Goal: Task Accomplishment & Management: Use online tool/utility

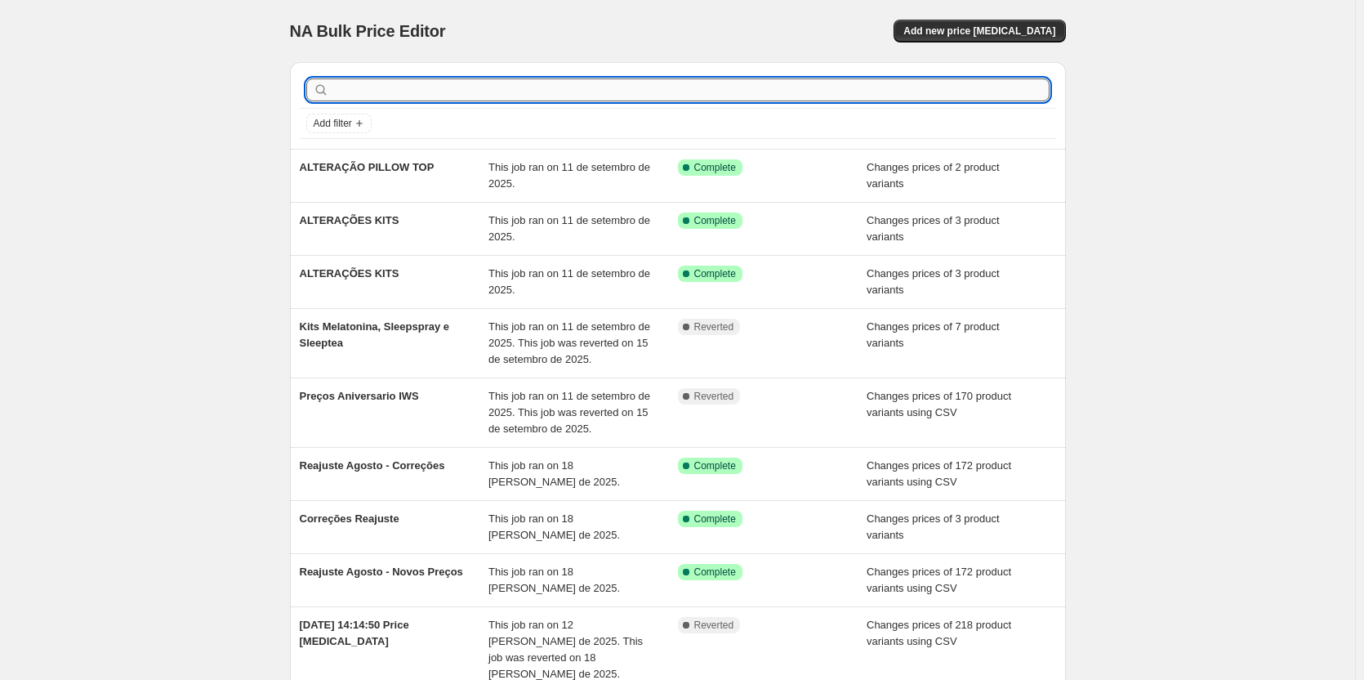
click at [403, 90] on input "text" at bounding box center [690, 89] width 717 height 23
click at [91, 280] on div "NA Bulk Price Editor. This page is ready NA Bulk Price Editor Add new price [ME…" at bounding box center [677, 461] width 1355 height 923
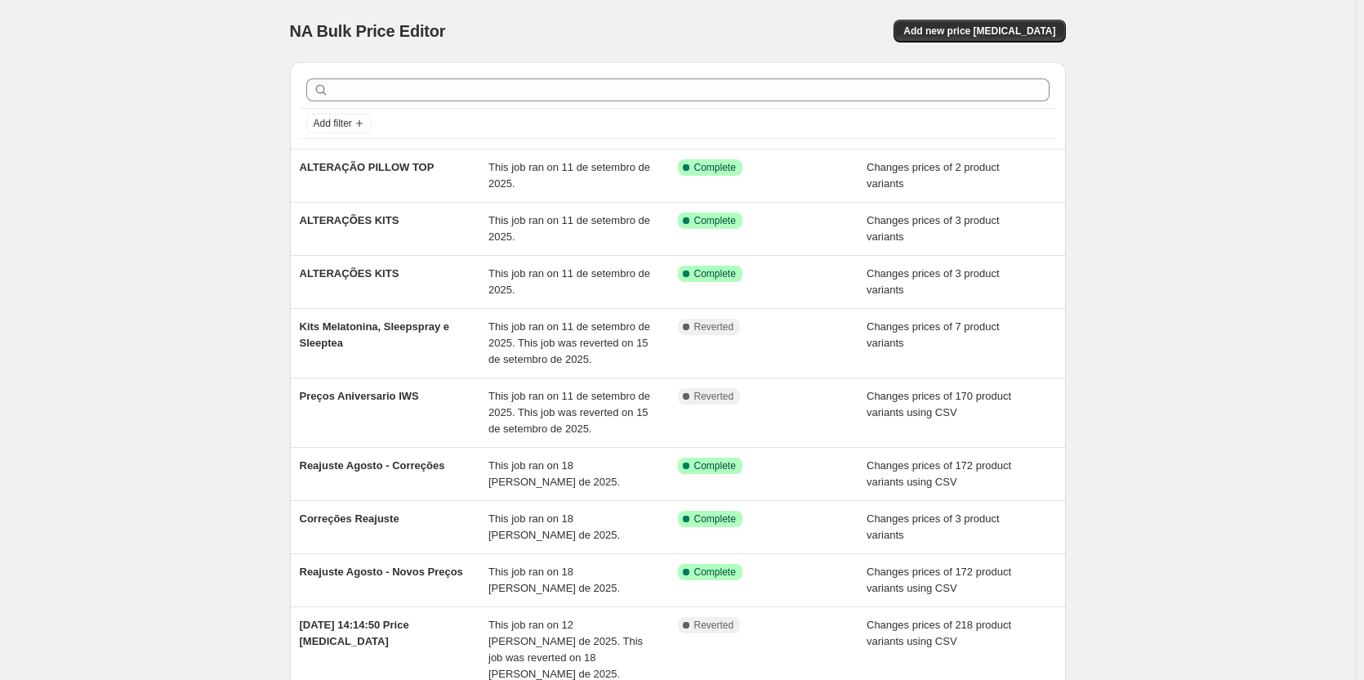
click at [478, 109] on div "Add filter" at bounding box center [678, 123] width 756 height 29
click at [982, 20] on button "Add new price [MEDICAL_DATA]" at bounding box center [980, 31] width 172 height 23
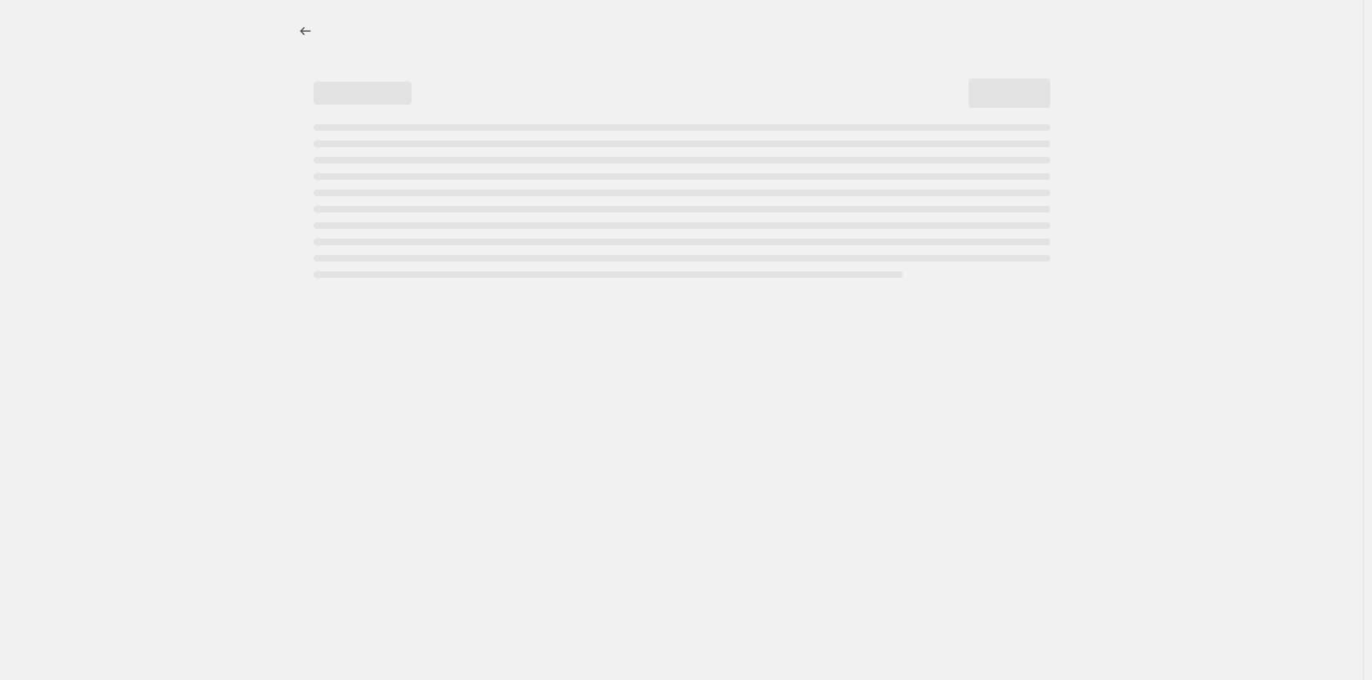
select select "percentage"
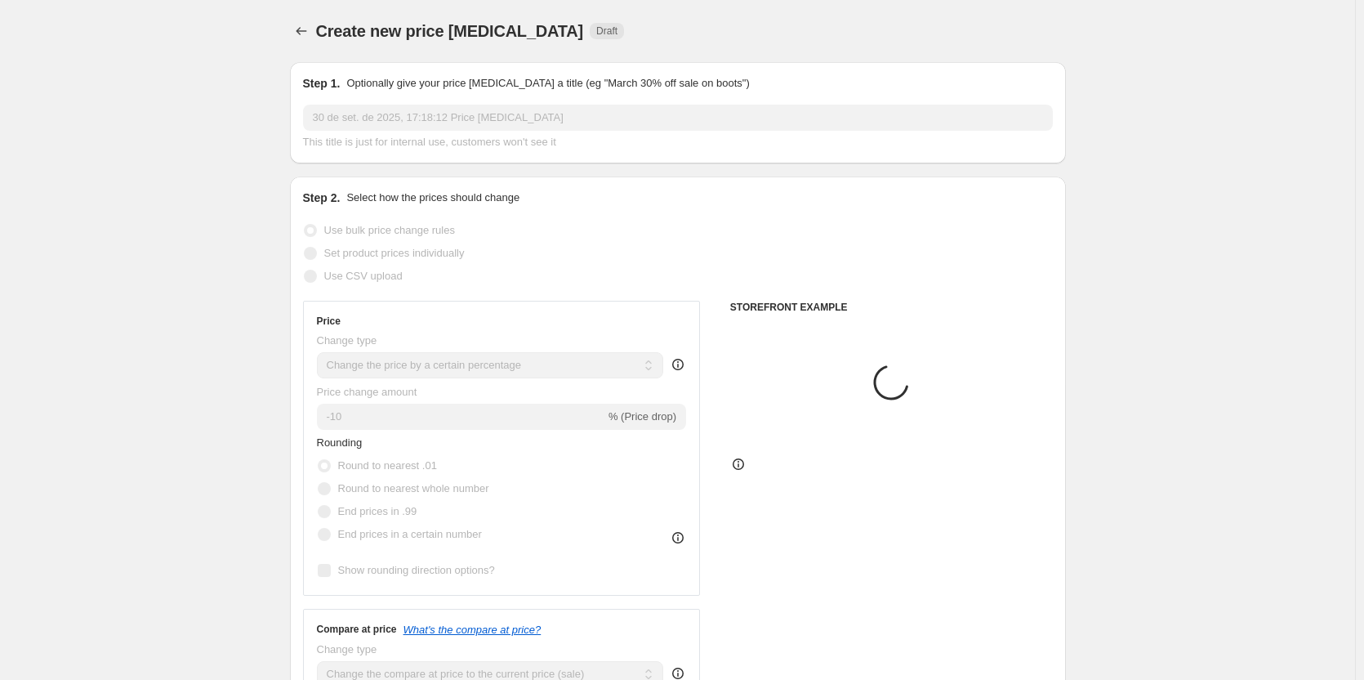
click at [314, 15] on div "Create new price change job. This page is ready Create new price change job Dra…" at bounding box center [678, 31] width 776 height 62
click at [295, 28] on button "Price change jobs" at bounding box center [301, 31] width 23 height 23
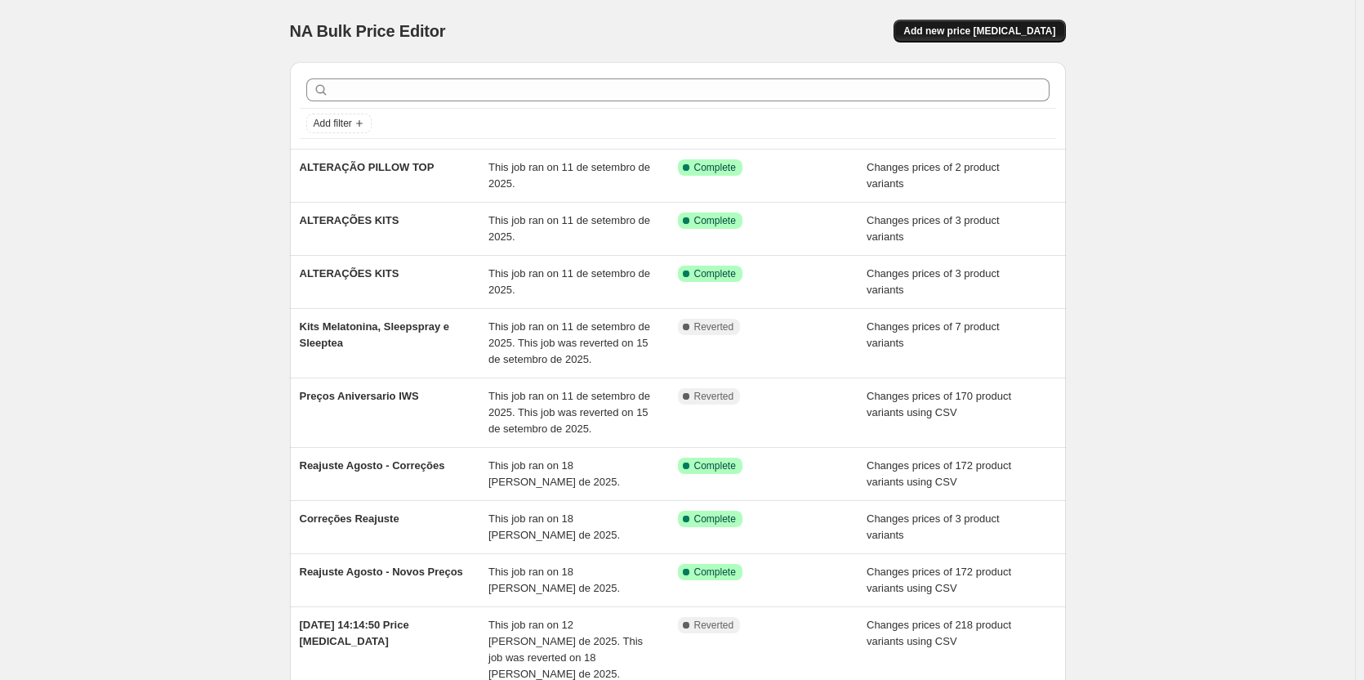
click at [1017, 31] on span "Add new price [MEDICAL_DATA]" at bounding box center [980, 31] width 152 height 13
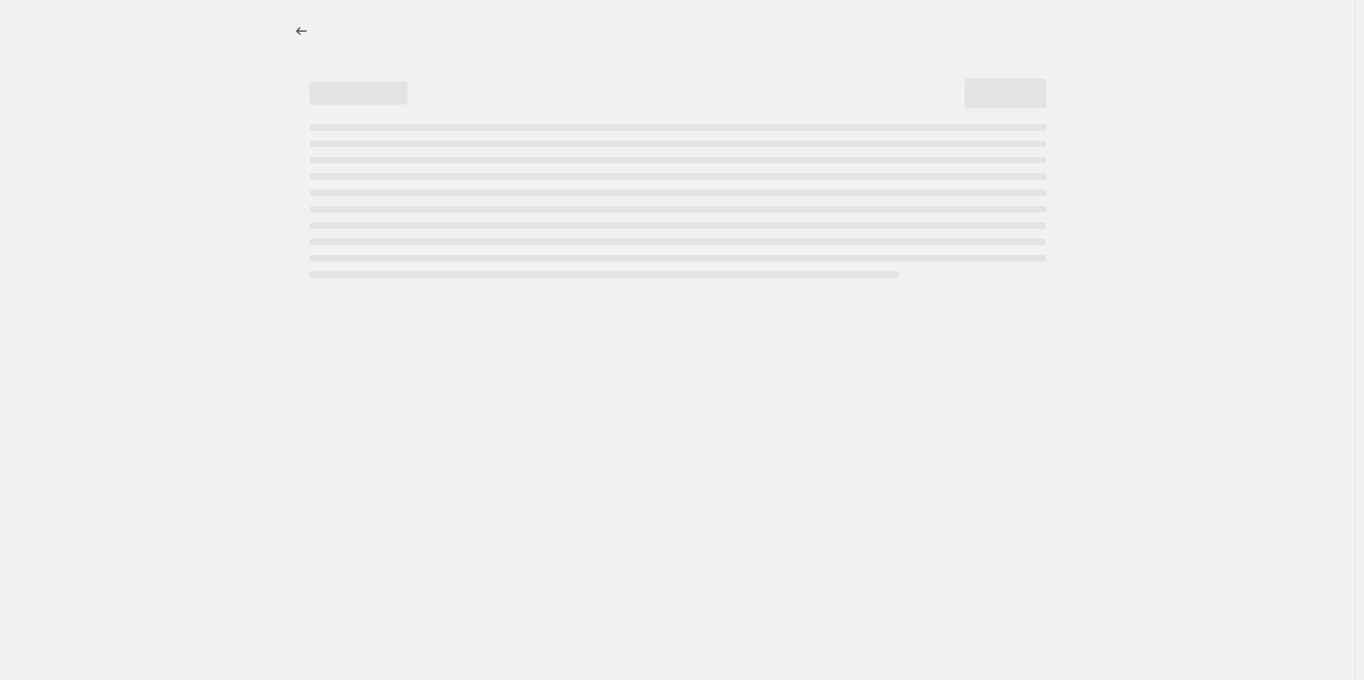
select select "percentage"
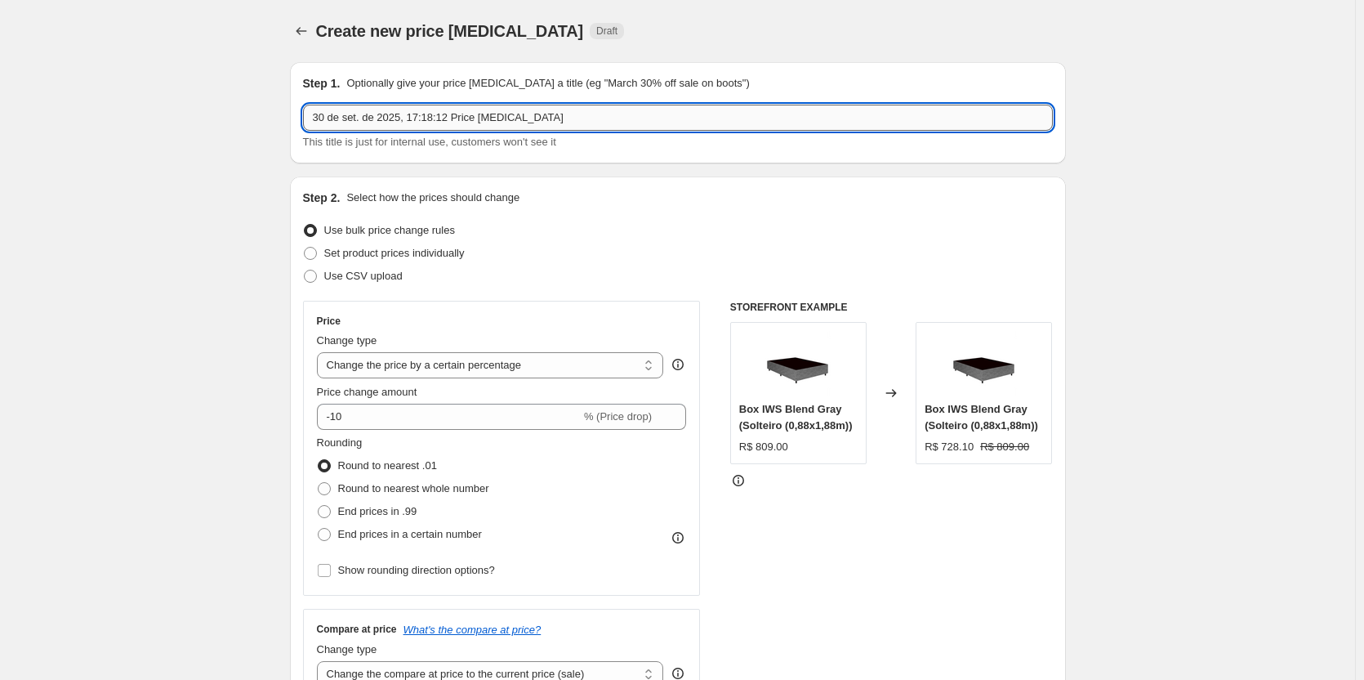
click at [463, 125] on input "30 de set. de 2025, 17:18:12 Price change job" at bounding box center [678, 118] width 750 height 26
type input "ALTERAÇÃO KITS NECK+"
click at [390, 253] on span "Set product prices individually" at bounding box center [394, 253] width 141 height 12
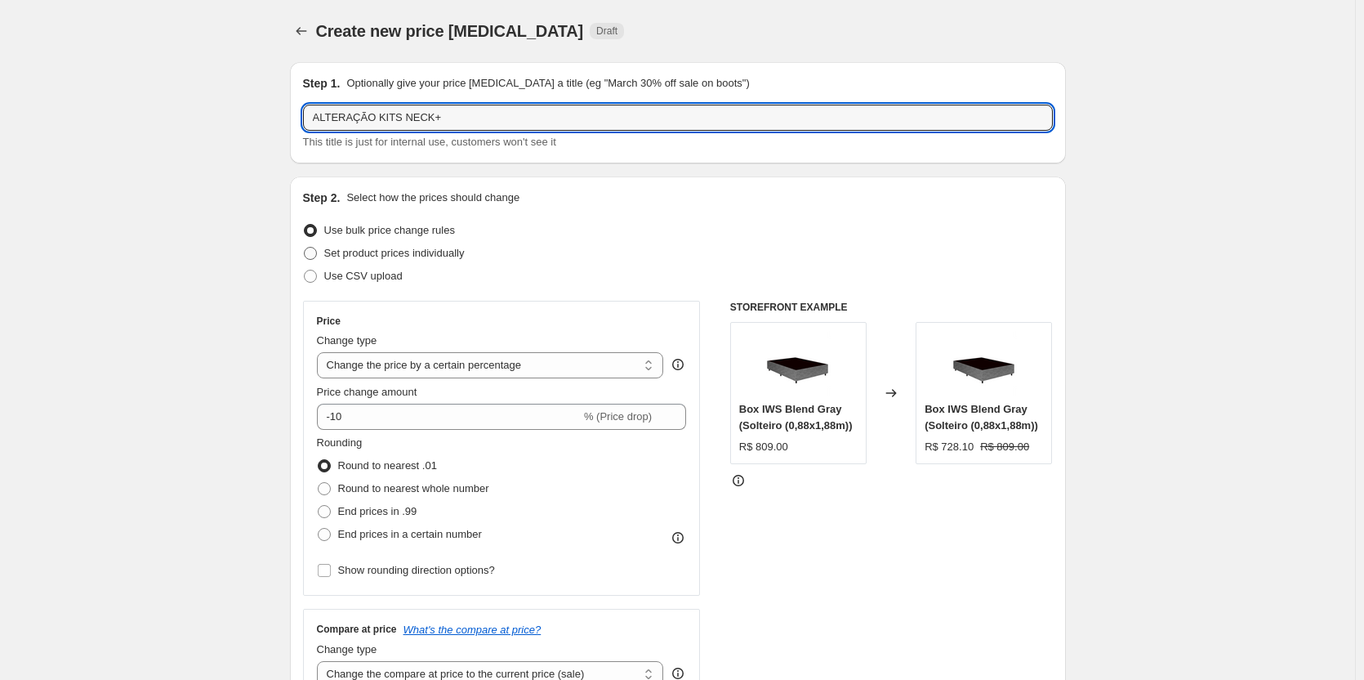
click at [305, 248] on input "Set product prices individually" at bounding box center [304, 247] width 1 height 1
radio input "true"
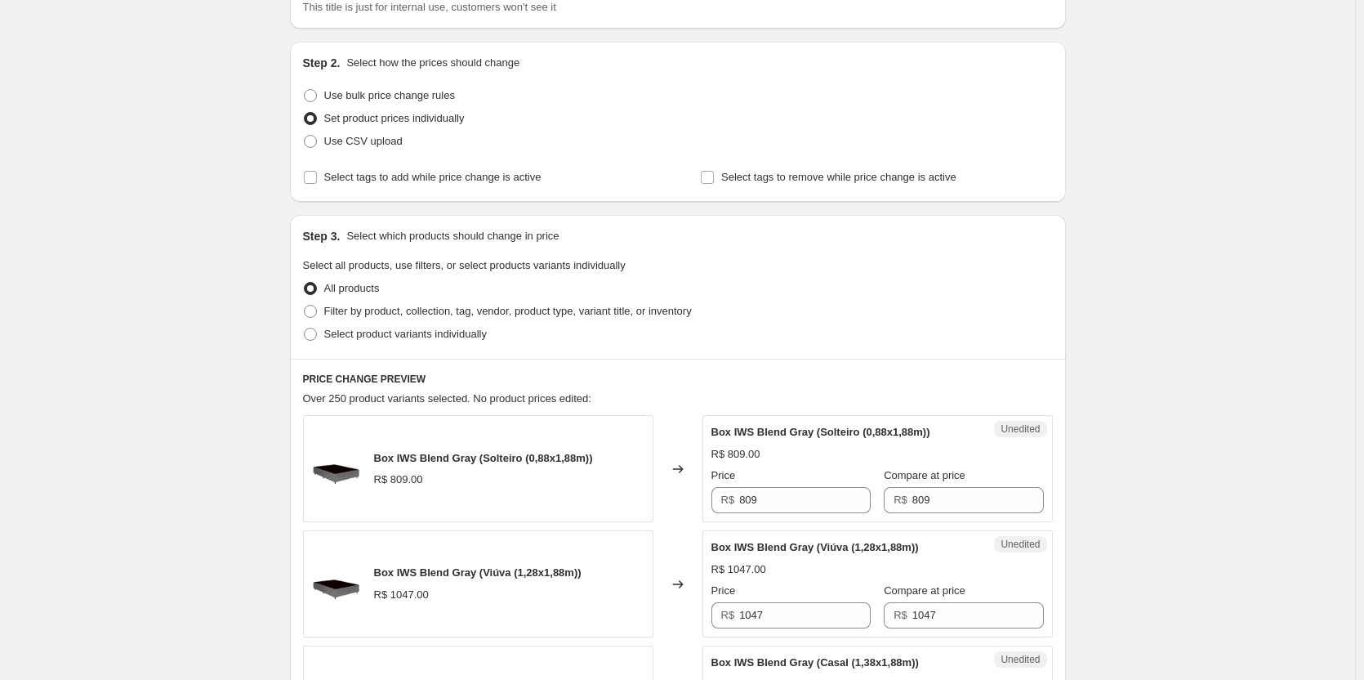
scroll to position [163, 0]
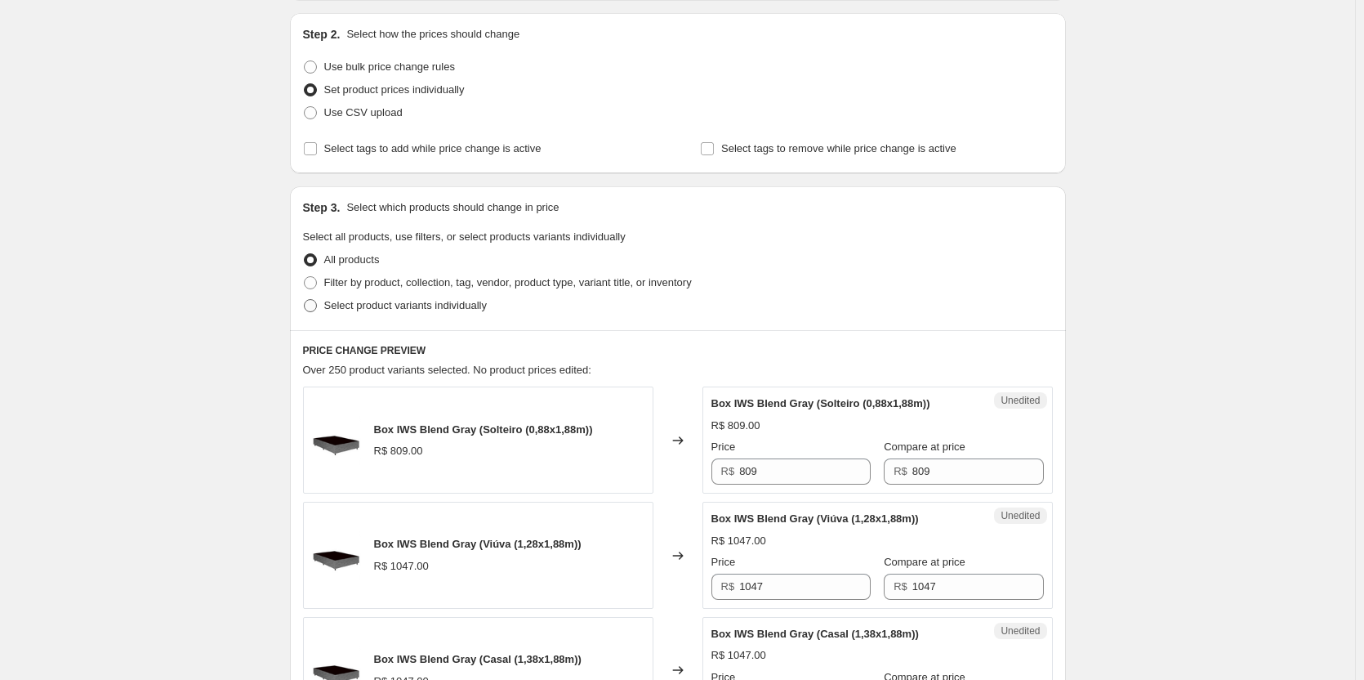
click at [377, 301] on span "Select product variants individually" at bounding box center [405, 305] width 163 height 12
click at [305, 300] on input "Select product variants individually" at bounding box center [304, 299] width 1 height 1
radio input "true"
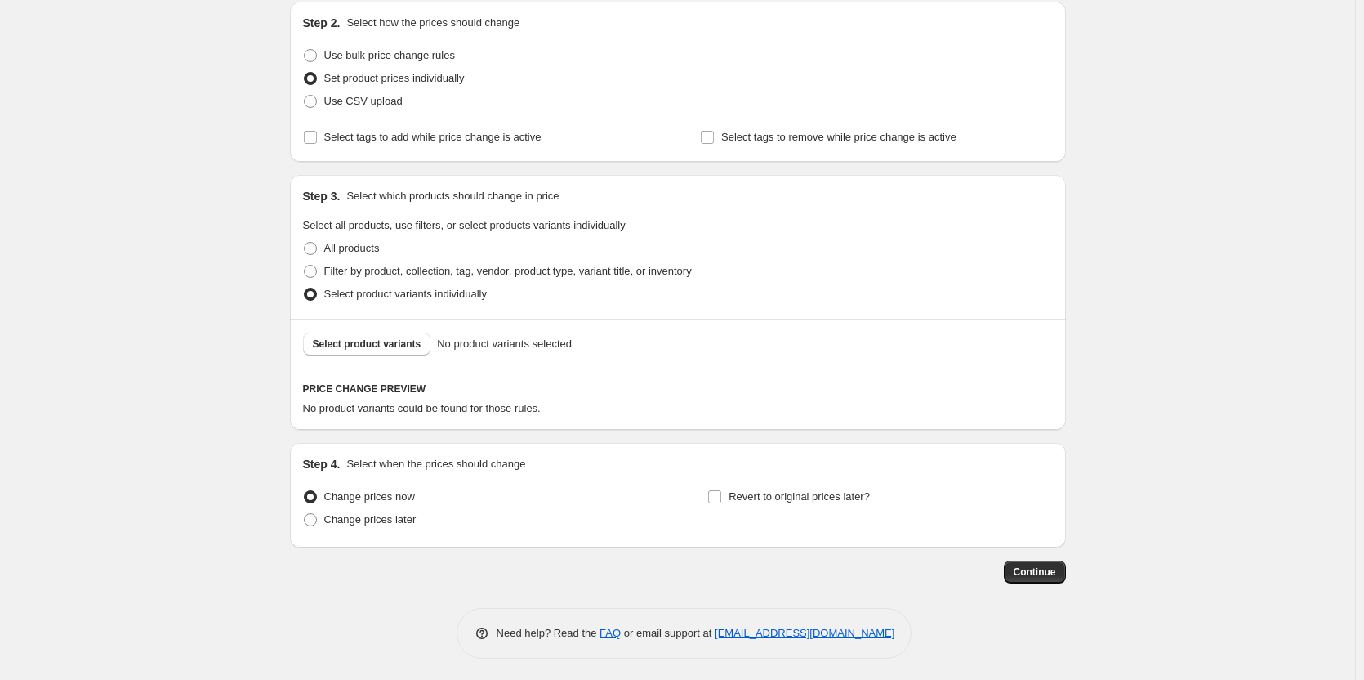
scroll to position [178, 0]
click at [387, 345] on span "Select product variants" at bounding box center [367, 340] width 109 height 13
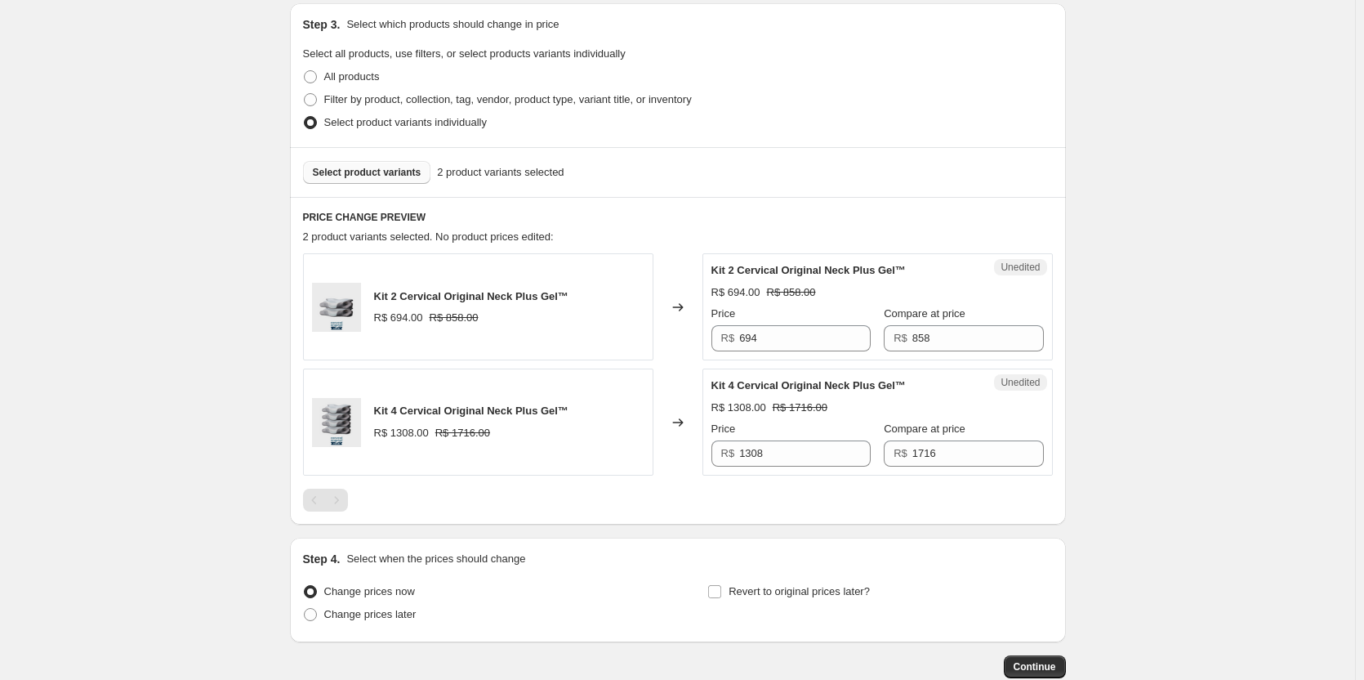
scroll to position [423, 0]
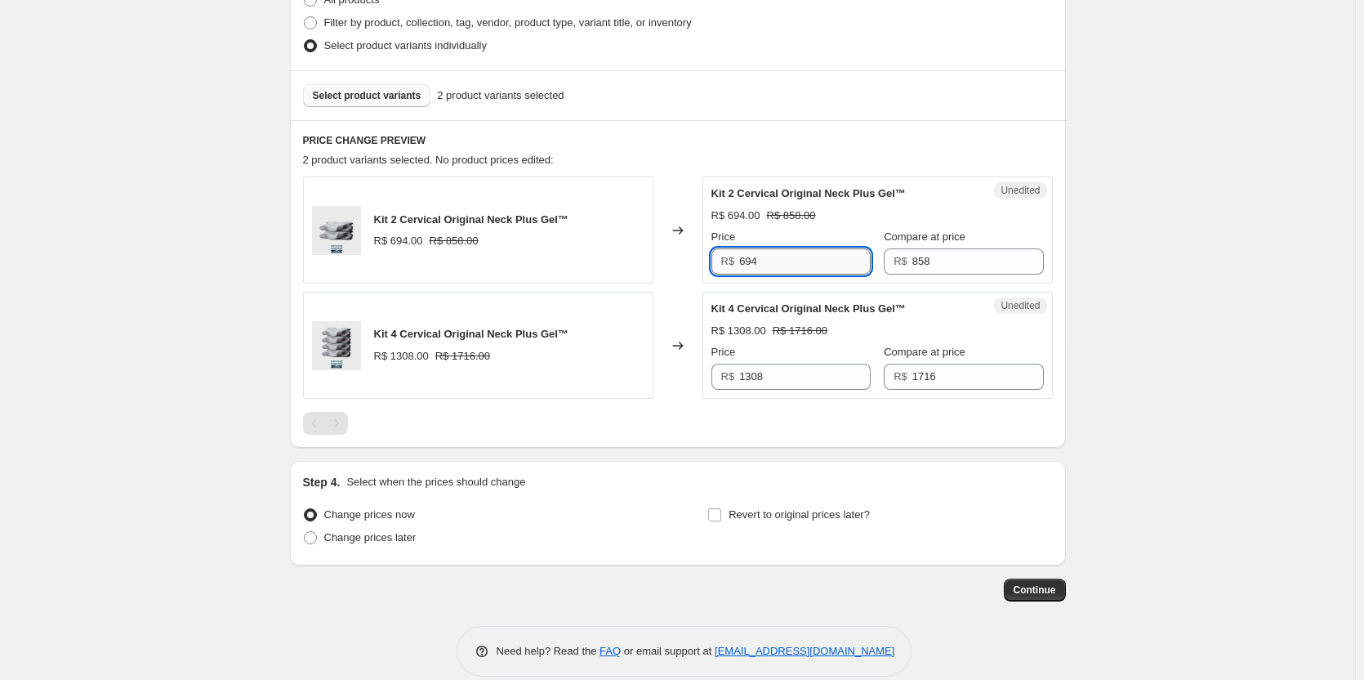
click at [795, 269] on input "694" at bounding box center [805, 261] width 132 height 26
click at [789, 252] on input "694" at bounding box center [805, 261] width 132 height 26
type input "754"
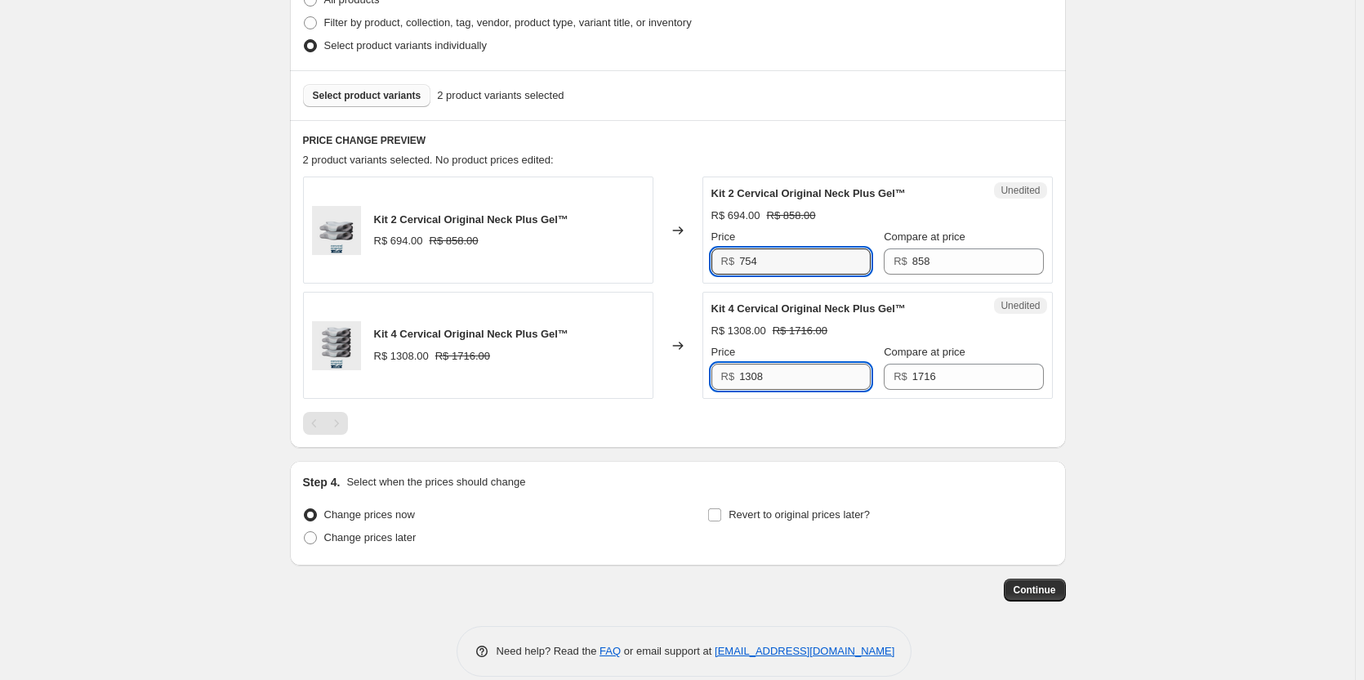
click at [781, 373] on input "1308" at bounding box center [805, 377] width 132 height 26
type input "4"
type input "1428"
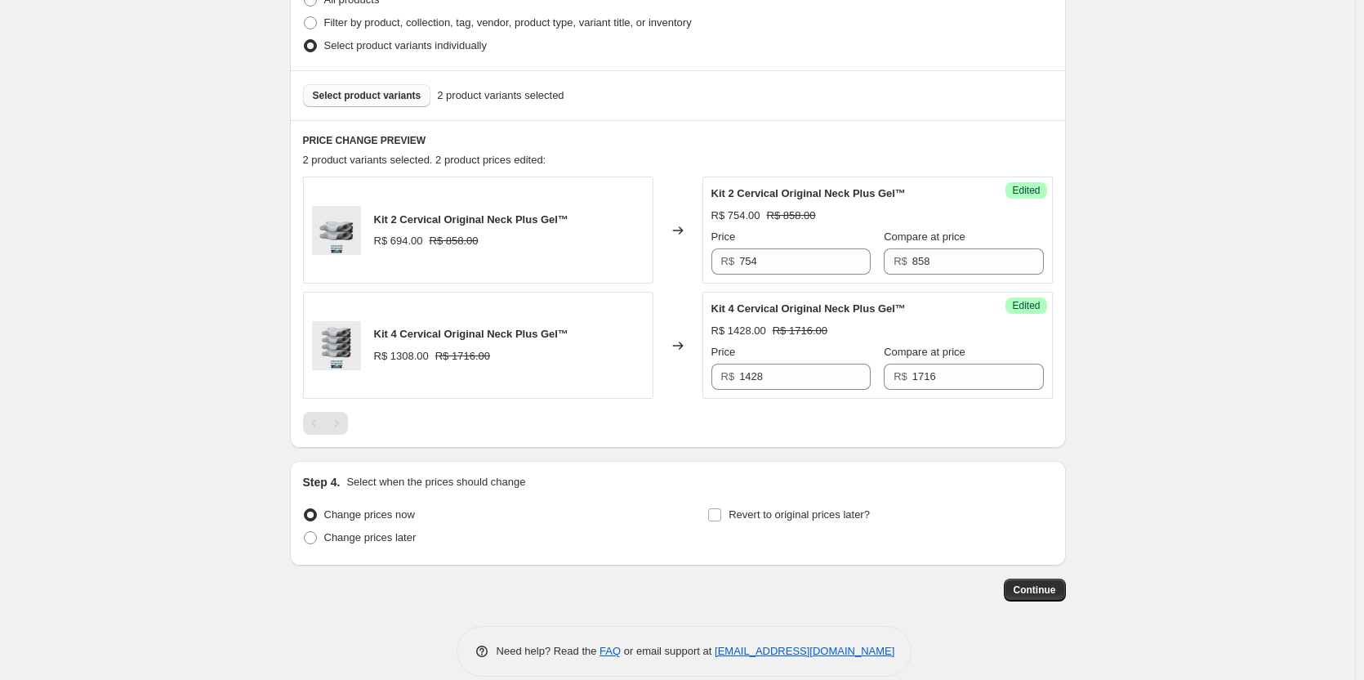
click at [1285, 443] on div "Create new price change job. This page is ready Create new price change job Dra…" at bounding box center [677, 139] width 1355 height 1124
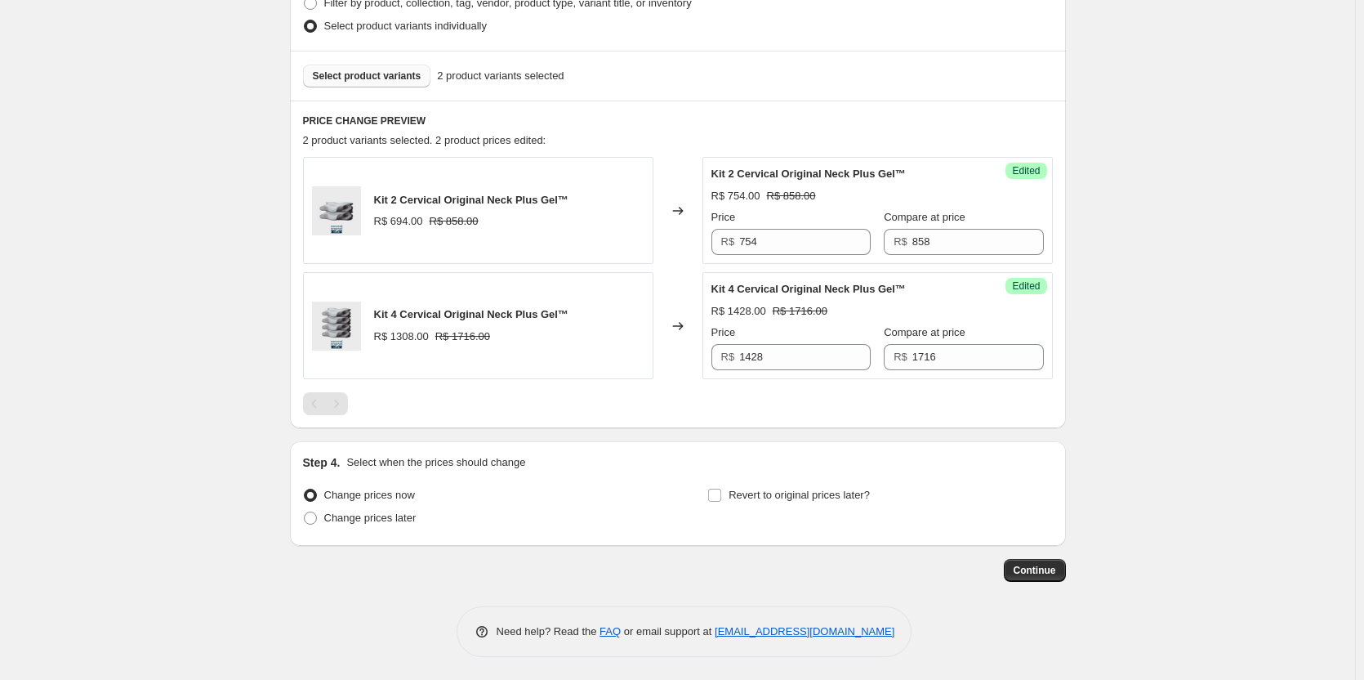
scroll to position [444, 0]
click at [1030, 565] on span "Continue" at bounding box center [1035, 568] width 42 height 13
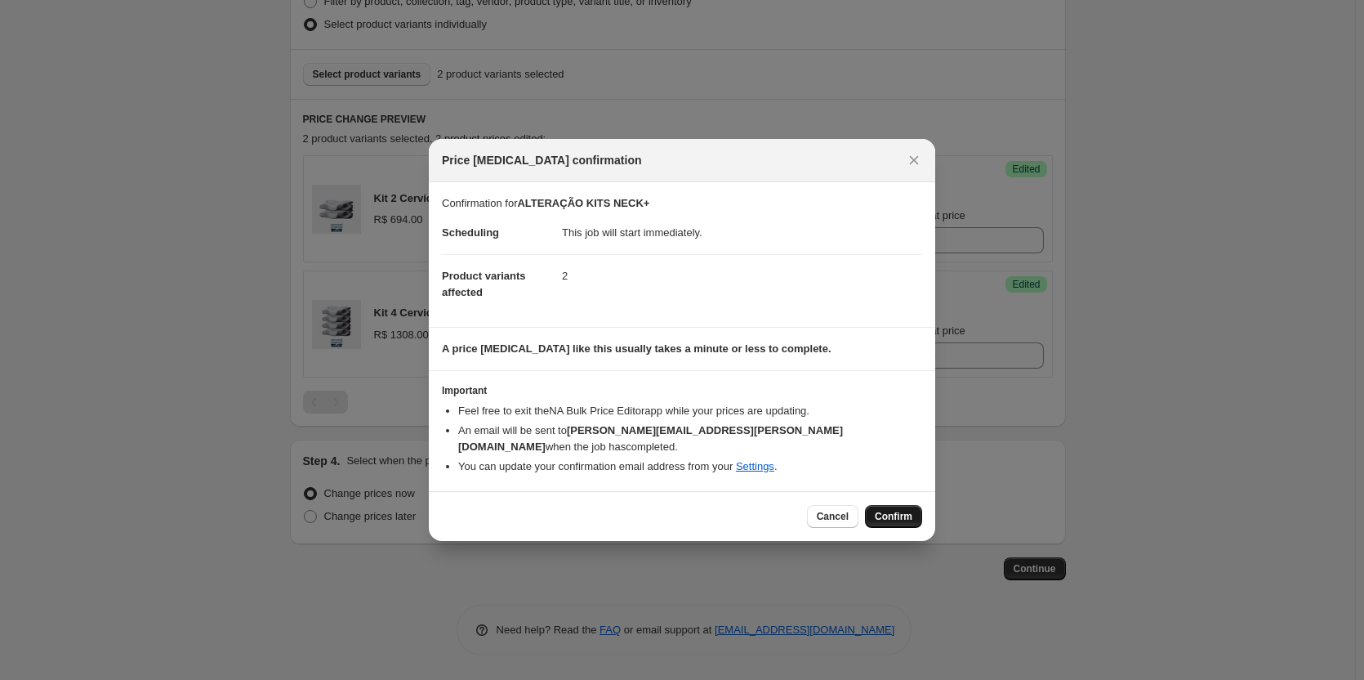
click at [890, 510] on span "Confirm" at bounding box center [894, 516] width 38 height 13
